Goal: Task Accomplishment & Management: Complete application form

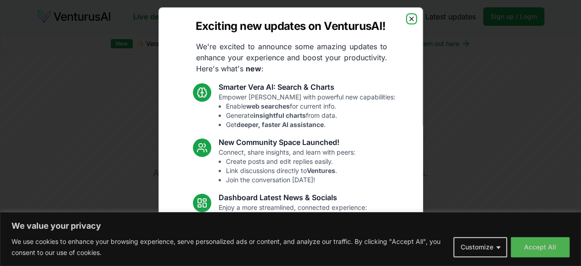
click at [408, 18] on icon "button" at bounding box center [411, 18] width 7 height 7
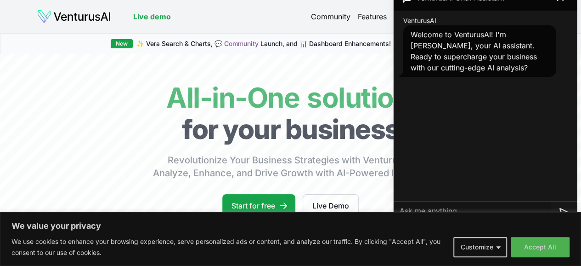
scroll to position [118, 0]
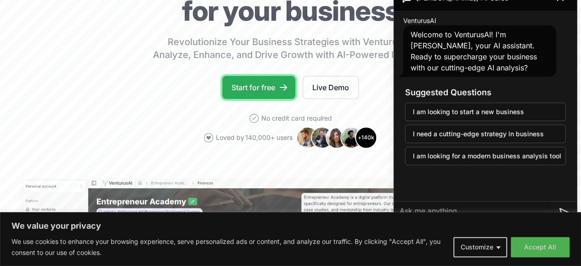
click at [265, 95] on link "Start for free" at bounding box center [258, 87] width 73 height 23
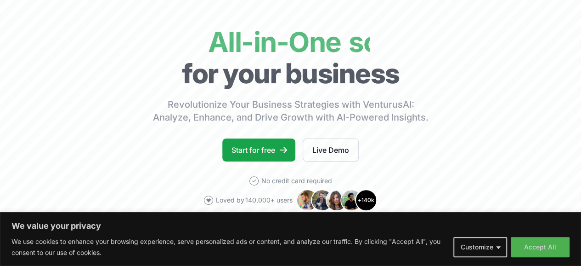
scroll to position [52, 0]
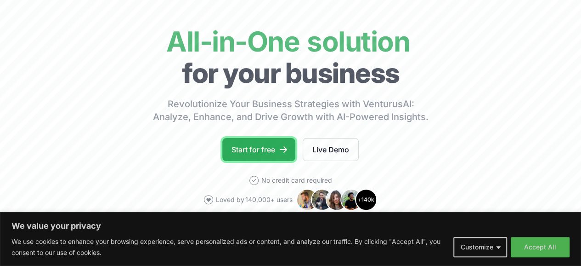
click at [266, 155] on link "Start for free" at bounding box center [258, 149] width 73 height 23
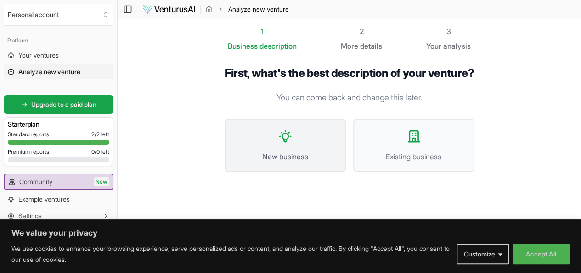
click at [272, 152] on span "New business" at bounding box center [285, 156] width 101 height 11
